Goal: Check status: Check status

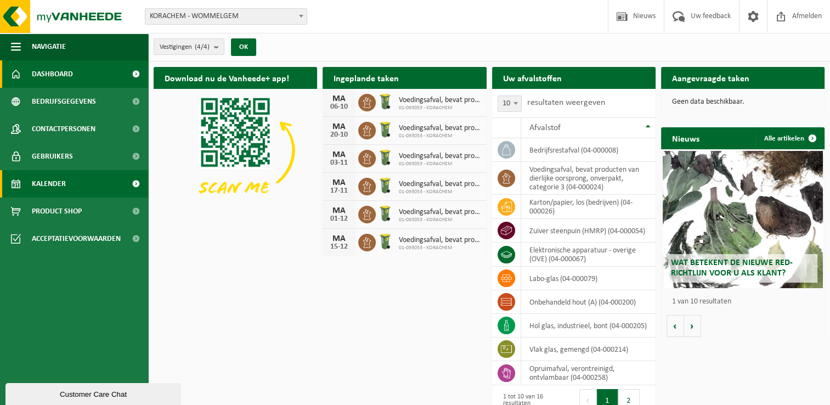
click at [48, 183] on span "Kalender" at bounding box center [49, 183] width 34 height 27
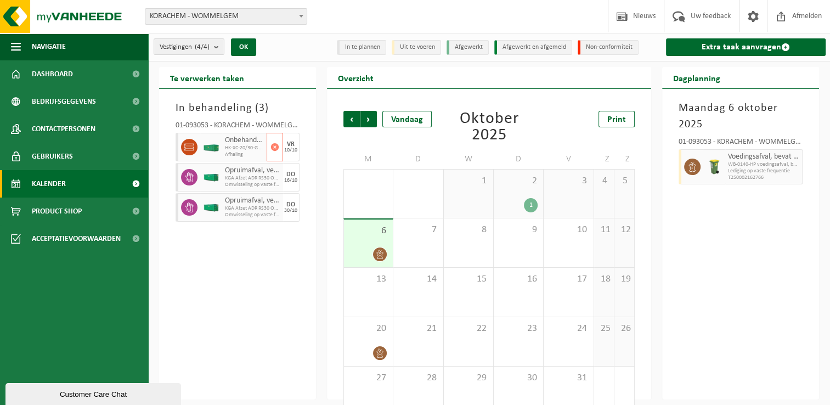
click at [222, 144] on div "Onbehandeld hout (A) HK-XC-20/30-G onbehandeld hout (A) Afhaling" at bounding box center [244, 147] width 44 height 29
click at [189, 145] on icon at bounding box center [189, 147] width 10 height 7
click at [183, 147] on span at bounding box center [189, 147] width 16 height 16
